Goal: Navigation & Orientation: Find specific page/section

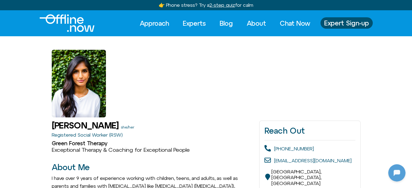
click at [74, 23] on img "Logo" at bounding box center [67, 23] width 55 height 18
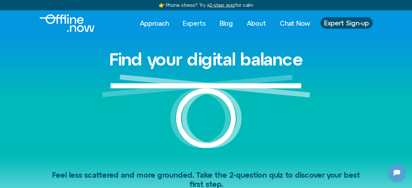
click at [194, 24] on link "Experts" at bounding box center [194, 23] width 33 height 12
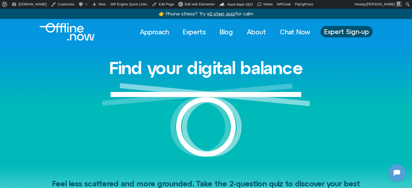
click at [265, 44] on div "Approach Experts Blog About Chat Now Approach Experts Blog About Chat Now Exper…" at bounding box center [206, 32] width 412 height 26
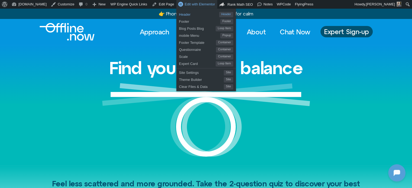
click at [182, 13] on span "Header" at bounding box center [199, 13] width 40 height 7
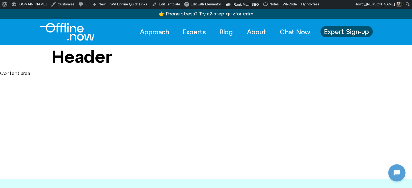
click at [71, 25] on img "Logo" at bounding box center [67, 32] width 55 height 18
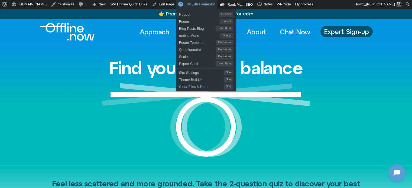
click at [185, 85] on span "Clear Files & Data" at bounding box center [201, 86] width 45 height 7
click at [179, 13] on span "Header" at bounding box center [199, 13] width 40 height 7
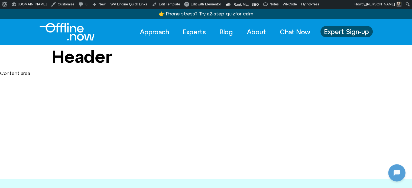
click at [69, 36] on img "Logo" at bounding box center [67, 32] width 55 height 18
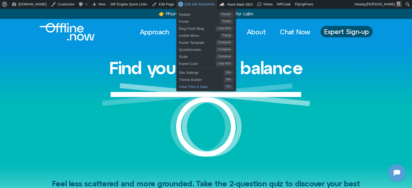
click at [179, 88] on span "Clear Files & Data" at bounding box center [201, 86] width 45 height 7
click at [132, 17] on span "Header" at bounding box center [199, 13] width 40 height 7
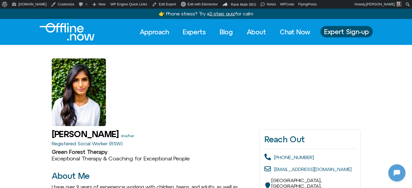
click at [65, 24] on img "Logo" at bounding box center [67, 32] width 55 height 18
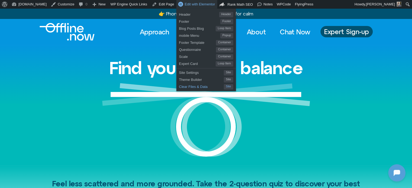
click at [179, 86] on span "Clear Files & Data" at bounding box center [201, 86] width 45 height 7
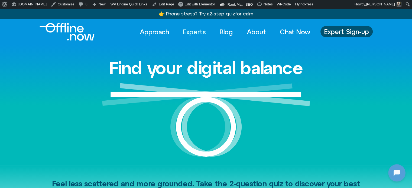
click at [192, 30] on link "Experts" at bounding box center [194, 32] width 33 height 12
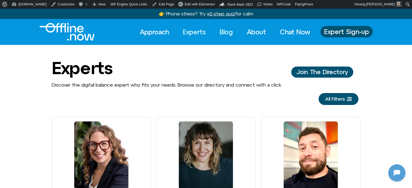
click at [226, 32] on link "Blog" at bounding box center [226, 32] width 23 height 12
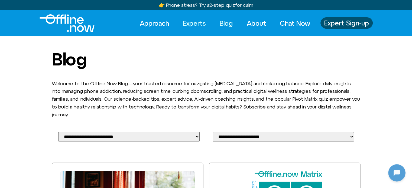
click at [196, 25] on link "Experts" at bounding box center [194, 23] width 33 height 12
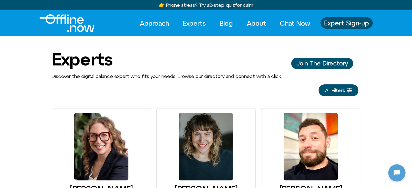
click at [74, 24] on img "Logo" at bounding box center [67, 23] width 55 height 18
